Goal: Information Seeking & Learning: Learn about a topic

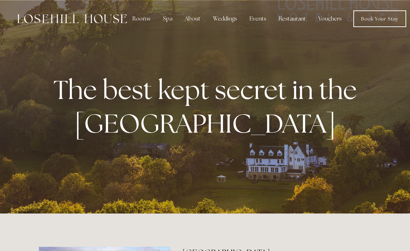
click at [144, 21] on div "Rooms" at bounding box center [141, 19] width 29 height 14
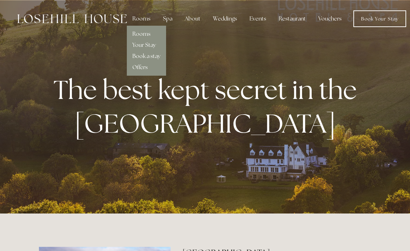
click at [148, 33] on link "Rooms" at bounding box center [141, 33] width 18 height 7
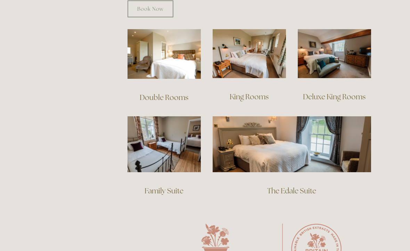
scroll to position [482, 0]
click at [341, 139] on img at bounding box center [292, 144] width 159 height 56
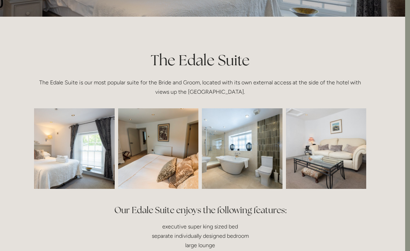
scroll to position [130, 5]
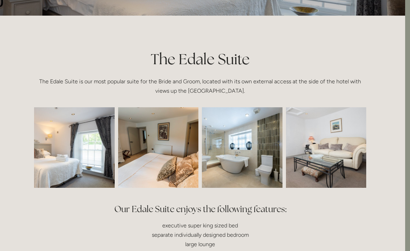
click at [95, 163] on img at bounding box center [58, 147] width 121 height 81
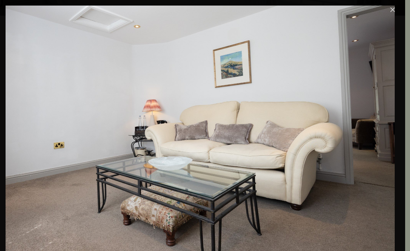
click at [389, 13] on link "Close" at bounding box center [393, 10] width 8 height 8
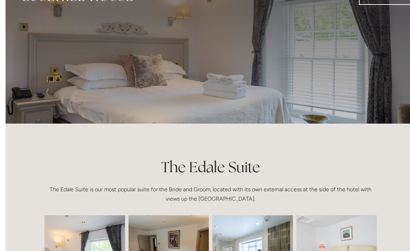
scroll to position [0, 0]
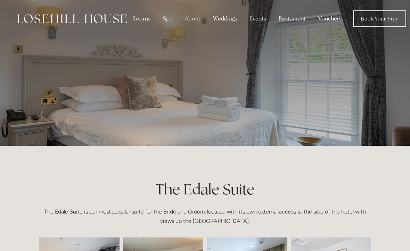
click at [171, 18] on div "Spa" at bounding box center [167, 19] width 21 height 14
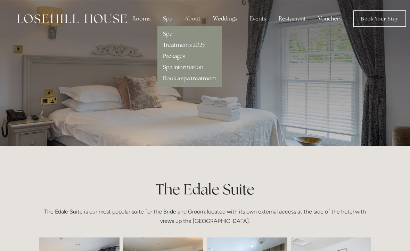
click at [203, 47] on link "Treatments 2025" at bounding box center [184, 44] width 42 height 7
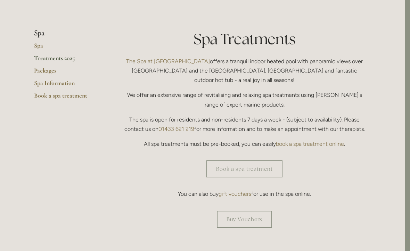
scroll to position [151, 5]
click at [40, 48] on link "Spa" at bounding box center [67, 48] width 66 height 13
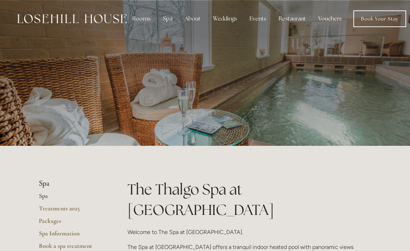
click at [290, 23] on div "Restaurant" at bounding box center [292, 19] width 38 height 14
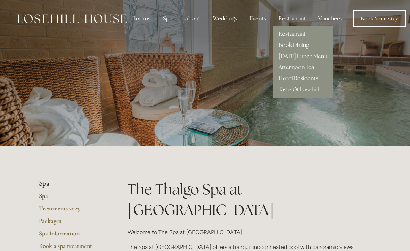
click at [301, 93] on link "Taste Of Losehill" at bounding box center [299, 89] width 40 height 7
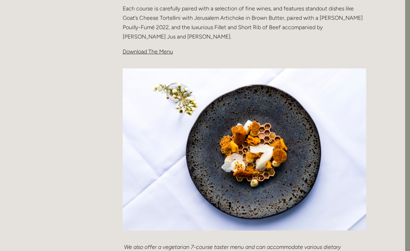
scroll to position [253, 5]
click at [161, 53] on span "Download The Menu" at bounding box center [148, 51] width 50 height 7
click at [157, 53] on span "Download The Menu" at bounding box center [148, 51] width 50 height 7
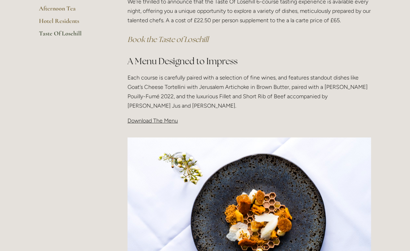
scroll to position [184, 0]
click at [162, 122] on span "Download The Menu" at bounding box center [153, 120] width 50 height 7
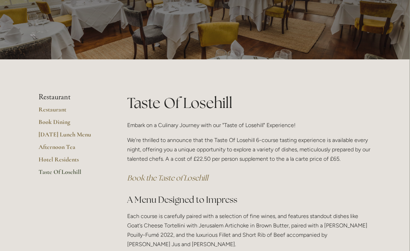
scroll to position [45, 0]
click at [66, 106] on link "Restaurant" at bounding box center [72, 112] width 66 height 13
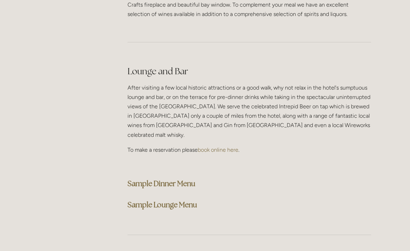
scroll to position [1712, 0]
click at [180, 179] on strong "Sample Dinner Menu" at bounding box center [162, 183] width 68 height 9
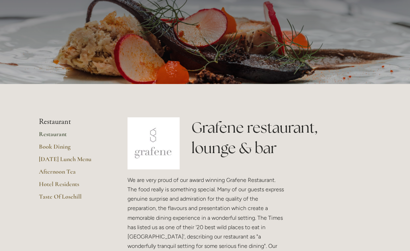
scroll to position [0, 0]
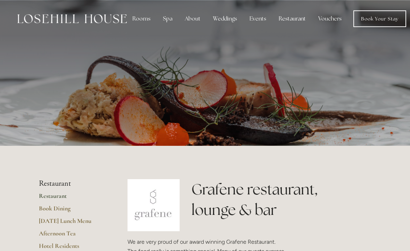
click at [191, 21] on div "About" at bounding box center [192, 19] width 27 height 14
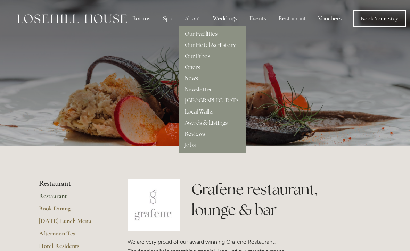
click at [230, 48] on link "Our Hotel & History" at bounding box center [210, 44] width 51 height 7
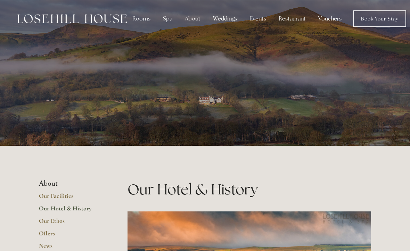
click at [112, 20] on img at bounding box center [71, 18] width 109 height 9
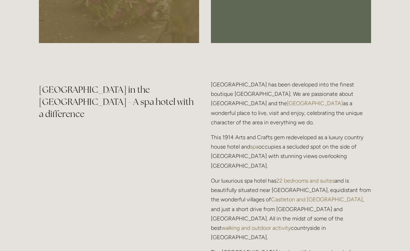
scroll to position [765, 0]
